Goal: Task Accomplishment & Management: Use online tool/utility

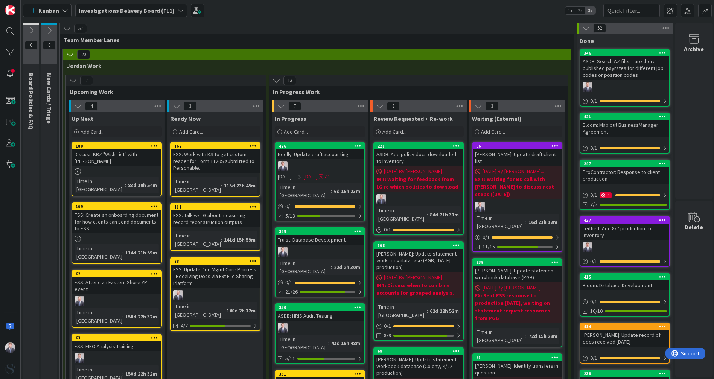
scroll to position [84, 0]
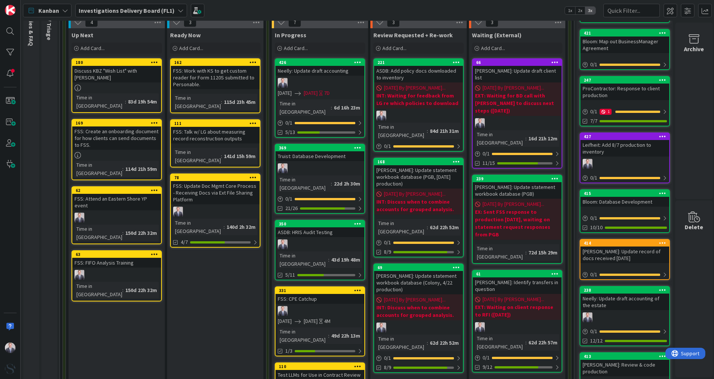
click at [149, 15] on div "Investigations Delivery Board (FL1)" at bounding box center [131, 11] width 112 height 14
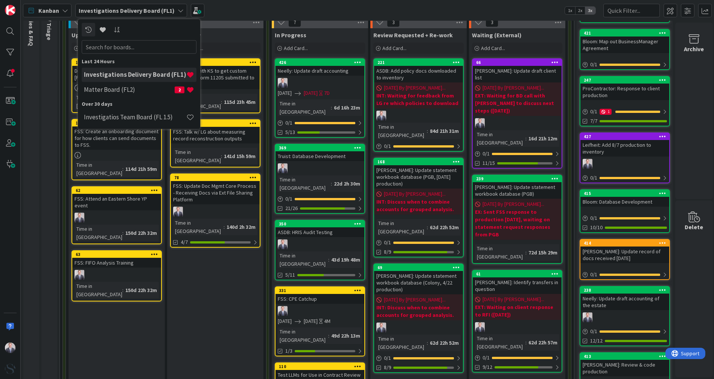
scroll to position [0, 0]
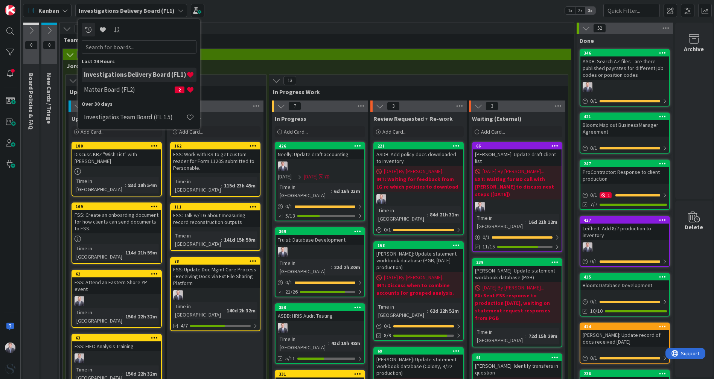
click at [347, 40] on span "Team Member Lanes" at bounding box center [314, 40] width 501 height 8
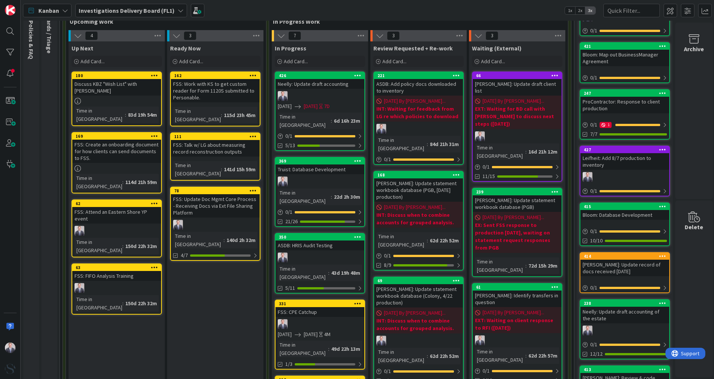
scroll to position [125, 0]
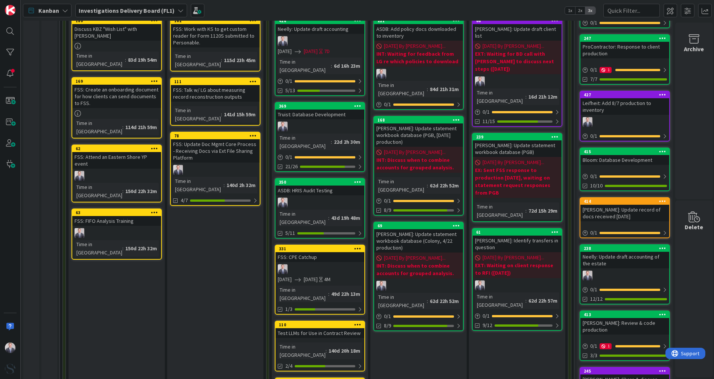
click at [327, 39] on div at bounding box center [319, 41] width 89 height 10
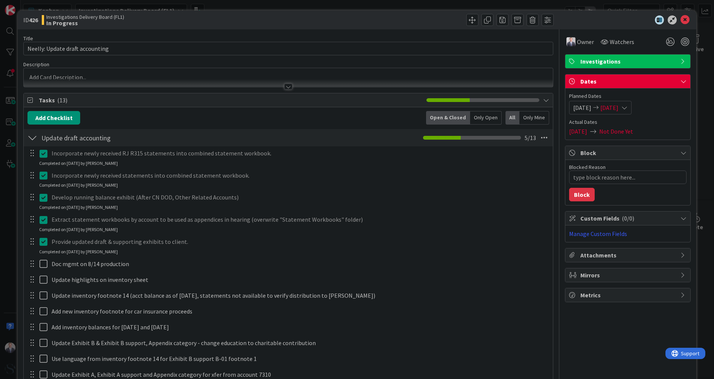
scroll to position [84, 0]
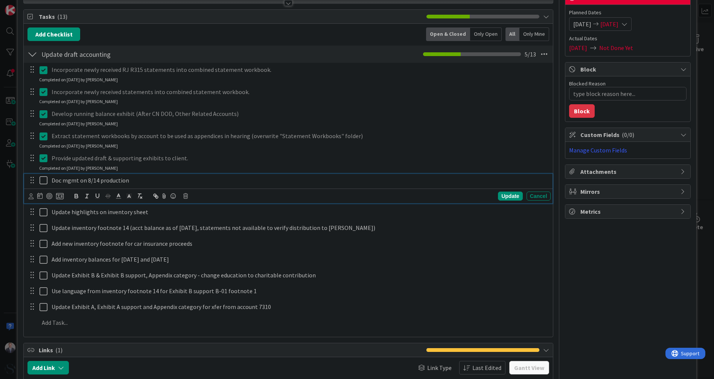
click at [44, 179] on icon at bounding box center [45, 180] width 11 height 9
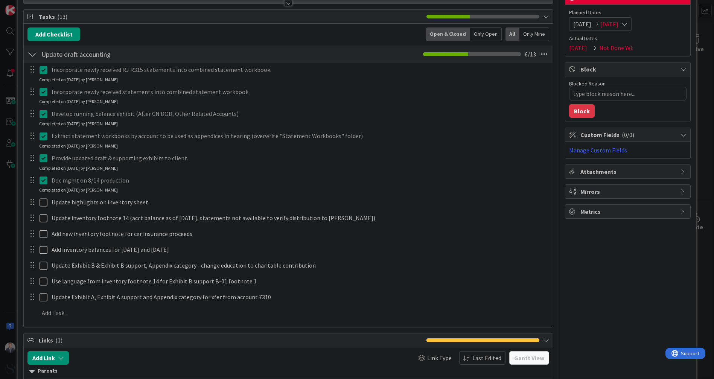
type textarea "x"
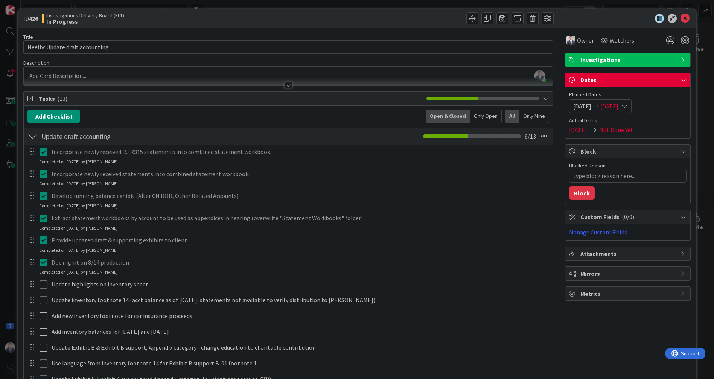
scroll to position [0, 0]
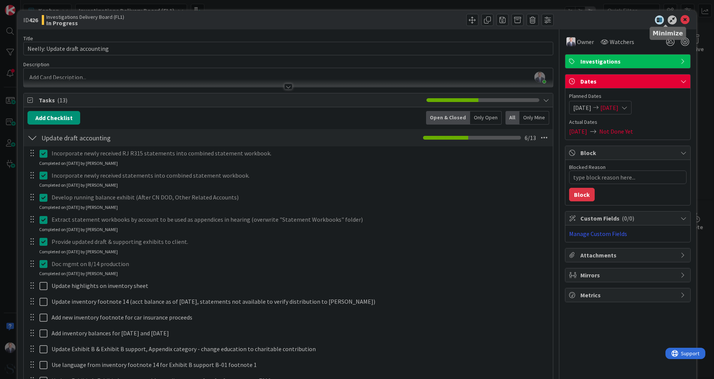
click at [680, 19] on icon at bounding box center [684, 19] width 9 height 9
